Goal: Transaction & Acquisition: Purchase product/service

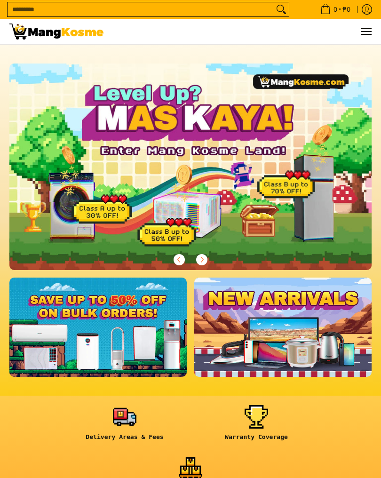
click at [366, 39] on button "Menu" at bounding box center [366, 31] width 11 height 25
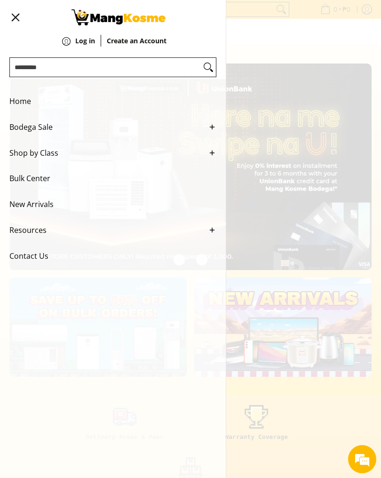
scroll to position [0, 363]
click at [27, 128] on span "Bodega Sale" at bounding box center [105, 127] width 193 height 26
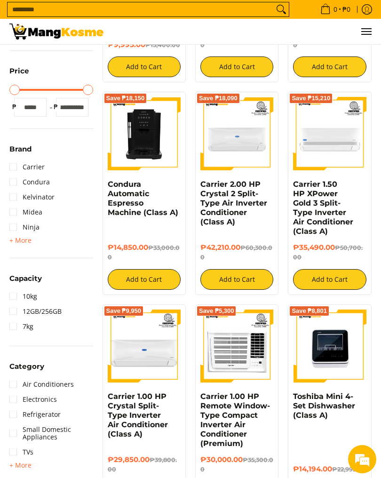
scroll to position [445, 0]
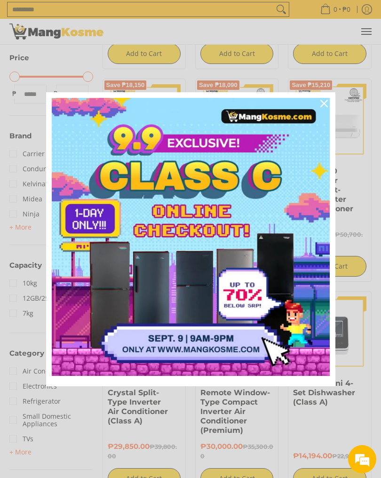
click at [325, 102] on icon "close icon" at bounding box center [325, 104] width 8 height 8
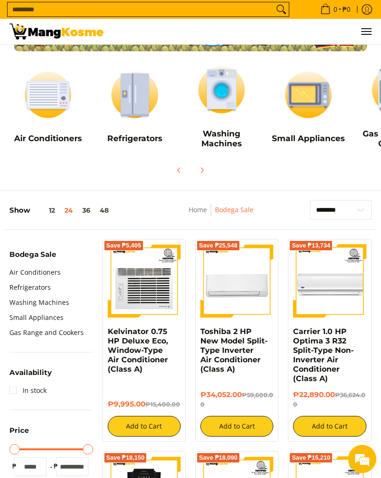
scroll to position [0, 0]
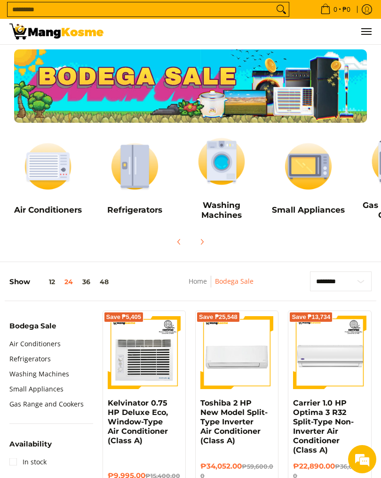
click at [361, 29] on button "Menu" at bounding box center [366, 31] width 11 height 25
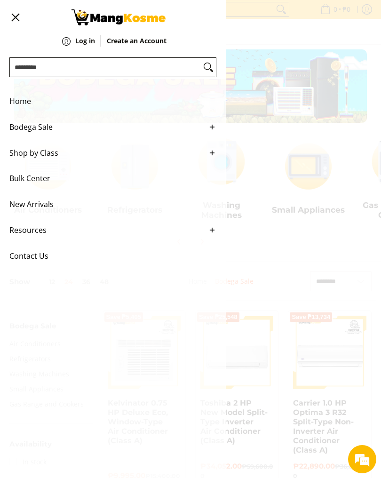
click at [22, 161] on span "Shop by Class" at bounding box center [105, 153] width 193 height 26
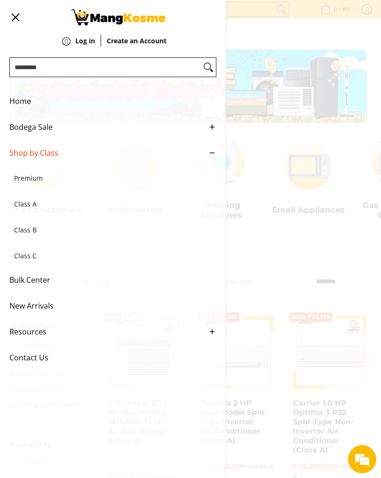
click at [36, 265] on span "Class C" at bounding box center [108, 256] width 188 height 26
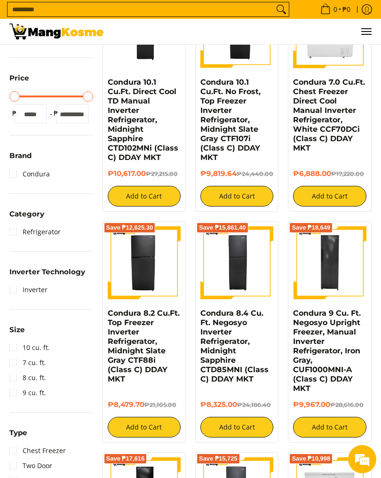
scroll to position [210, 0]
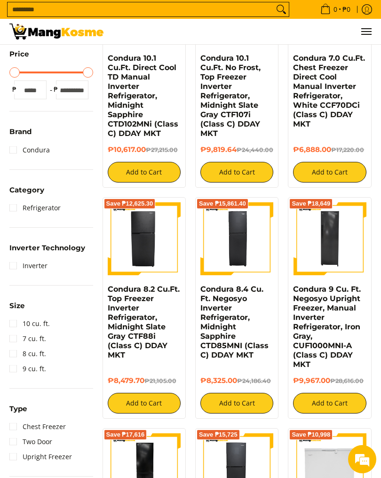
click at [13, 152] on link "Condura" at bounding box center [29, 150] width 41 height 15
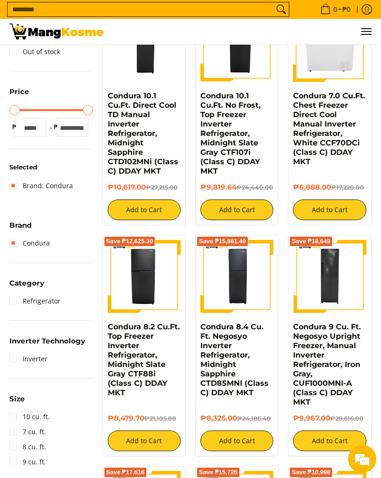
scroll to position [174, 0]
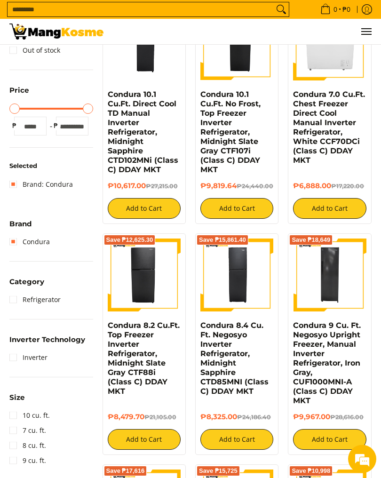
click at [242, 437] on button "Add to Cart" at bounding box center [237, 440] width 73 height 21
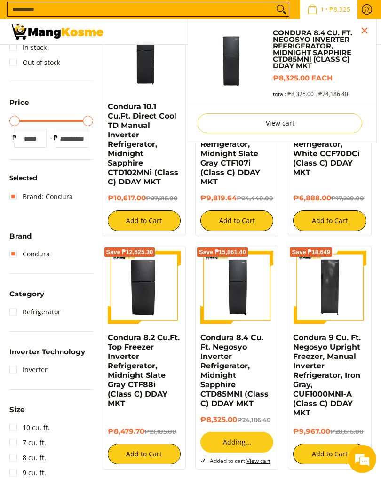
scroll to position [148, 0]
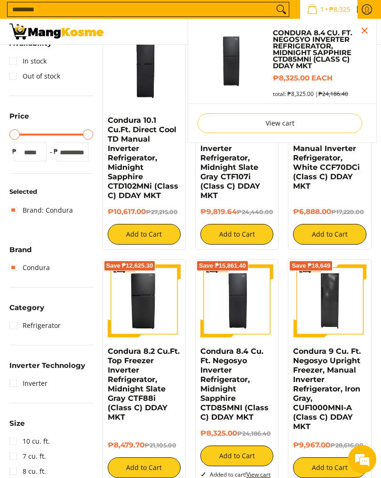
click at [234, 119] on link "View cart" at bounding box center [280, 123] width 165 height 20
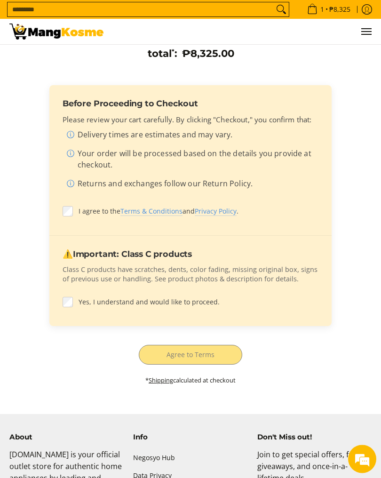
scroll to position [245, 0]
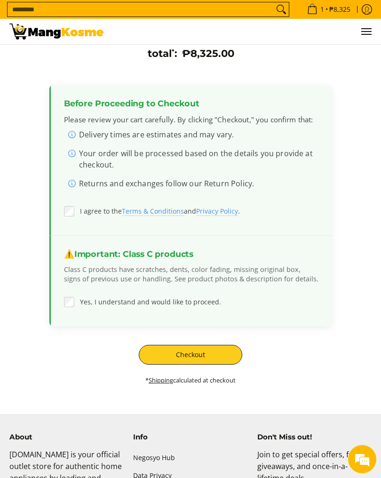
click at [162, 356] on button "Checkout" at bounding box center [191, 355] width 104 height 20
